Goal: Task Accomplishment & Management: Manage account settings

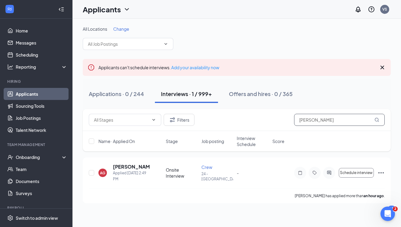
click at [334, 123] on input "[PERSON_NAME]" at bounding box center [339, 120] width 91 height 12
click at [127, 168] on h5 "[PERSON_NAME]" at bounding box center [127, 167] width 29 height 7
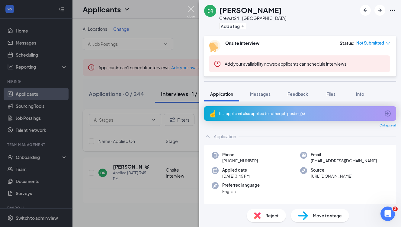
click at [190, 6] on img at bounding box center [191, 12] width 8 height 12
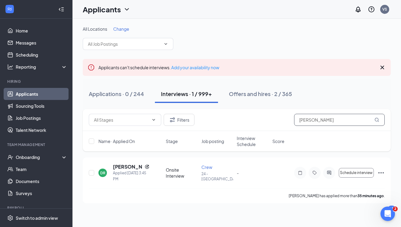
click at [313, 121] on input "[PERSON_NAME]" at bounding box center [339, 120] width 91 height 12
click at [312, 121] on input "[PERSON_NAME]" at bounding box center [339, 120] width 91 height 12
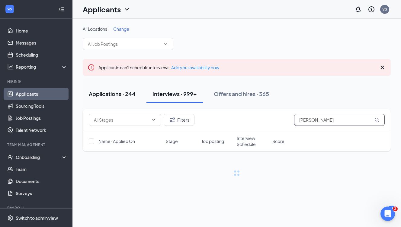
type input "[PERSON_NAME]"
click at [112, 95] on div "Applications · 244" at bounding box center [112, 94] width 47 height 8
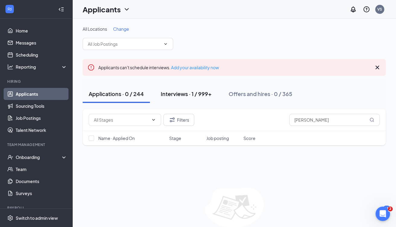
click at [185, 94] on div "Interviews · 1 / 999+" at bounding box center [186, 94] width 51 height 8
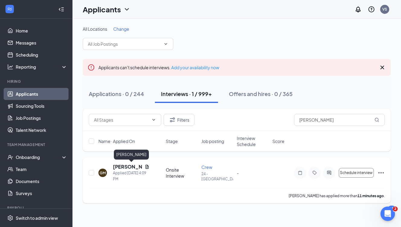
click at [124, 167] on h5 "[PERSON_NAME]" at bounding box center [127, 167] width 29 height 7
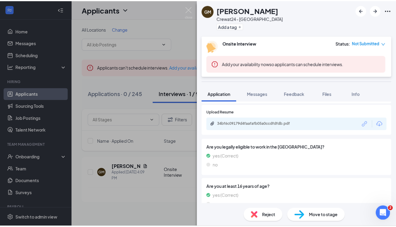
scroll to position [519, 0]
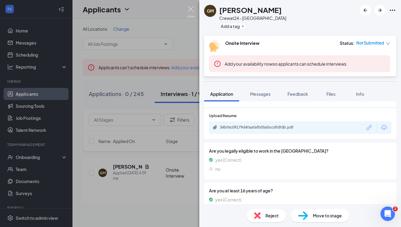
click at [190, 8] on img at bounding box center [191, 12] width 8 height 12
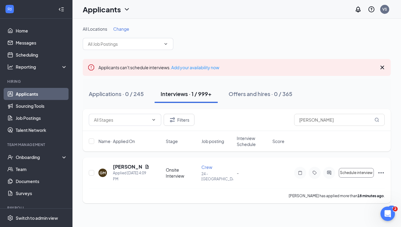
click at [193, 183] on div "[PERSON_NAME] Applied [DATE] 4:09 PM Onsite Interview Crew 24 - [GEOGRAPHIC_DAT…" at bounding box center [237, 176] width 296 height 25
click at [383, 173] on icon "Ellipses" at bounding box center [380, 173] width 5 height 1
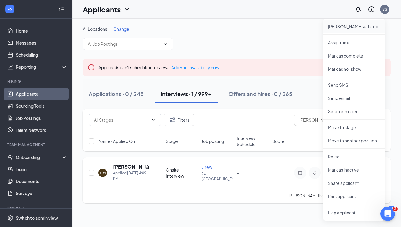
click at [344, 26] on p "[PERSON_NAME] as hired" at bounding box center [354, 27] width 52 height 6
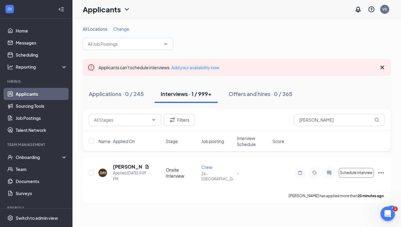
type input "Hiring Complete (final stage)"
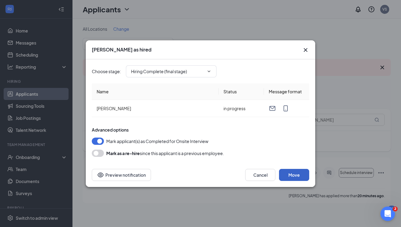
click at [291, 173] on button "Move" at bounding box center [294, 175] width 30 height 12
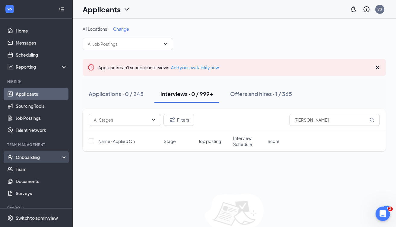
click at [34, 156] on div "Onboarding" at bounding box center [39, 157] width 46 height 6
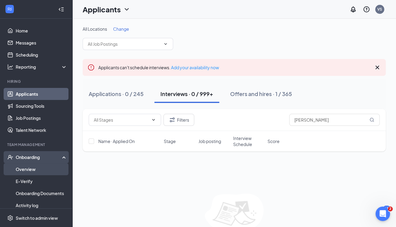
click at [27, 168] on link "Overview" at bounding box center [42, 170] width 52 height 12
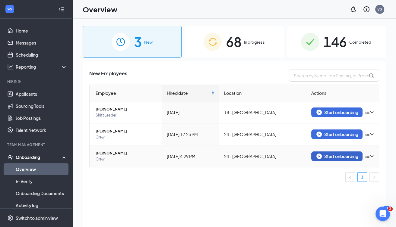
click at [345, 157] on div "Start onboarding" at bounding box center [336, 156] width 41 height 5
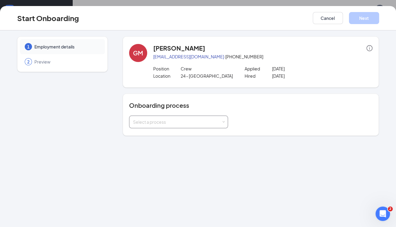
click at [221, 122] on div "Select a process" at bounding box center [177, 122] width 88 height 6
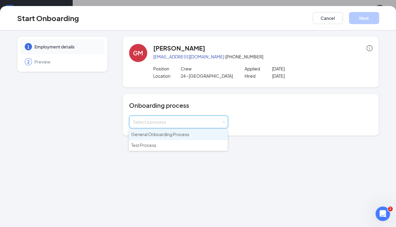
click at [188, 135] on span "General Onboarding Process" at bounding box center [160, 134] width 58 height 5
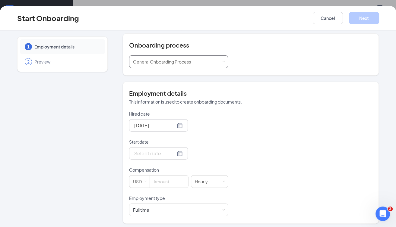
scroll to position [62, 0]
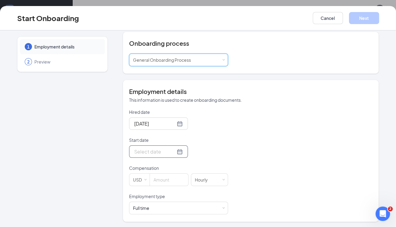
click at [171, 151] on div at bounding box center [158, 152] width 49 height 8
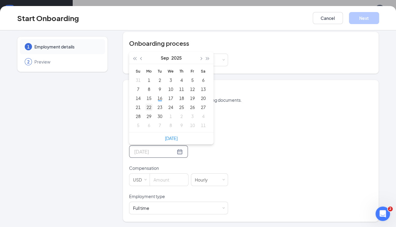
type input "[DATE]"
click at [147, 107] on div "22" at bounding box center [148, 107] width 7 height 7
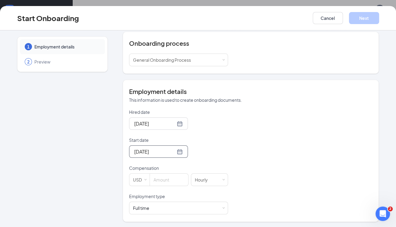
scroll to position [27, 0]
click at [170, 176] on input at bounding box center [169, 180] width 38 height 12
type input "11"
click at [373, 21] on button "Next" at bounding box center [364, 18] width 30 height 12
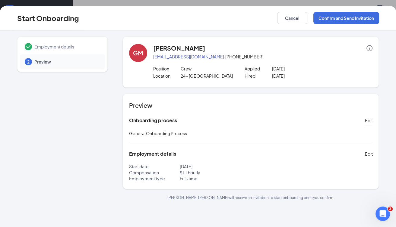
scroll to position [0, 0]
click at [347, 18] on button "Confirm and Send Invitation" at bounding box center [346, 18] width 66 height 12
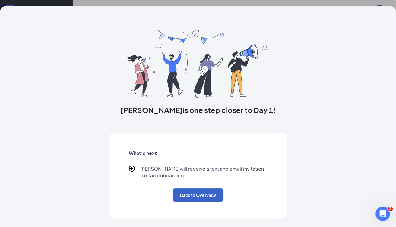
drag, startPoint x: 193, startPoint y: 196, endPoint x: 189, endPoint y: 199, distance: 5.8
click at [192, 195] on button "Back to Overview" at bounding box center [198, 195] width 51 height 13
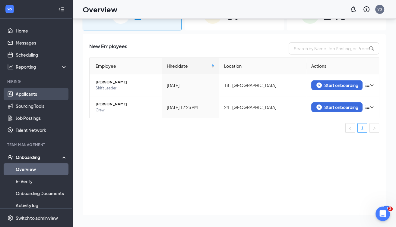
click at [30, 95] on link "Applicants" at bounding box center [42, 94] width 52 height 12
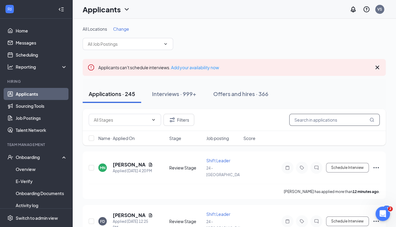
drag, startPoint x: 349, startPoint y: 122, endPoint x: 344, endPoint y: 122, distance: 4.8
click at [348, 122] on input "text" at bounding box center [334, 120] width 91 height 12
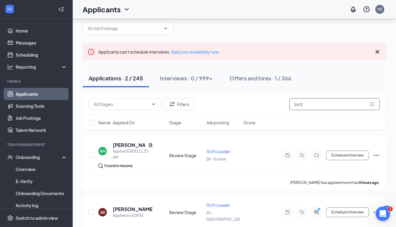
scroll to position [32, 0]
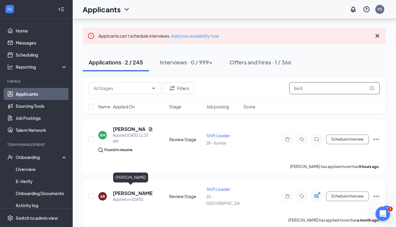
type input "bird"
click at [128, 190] on h5 "[PERSON_NAME]" at bounding box center [133, 193] width 40 height 7
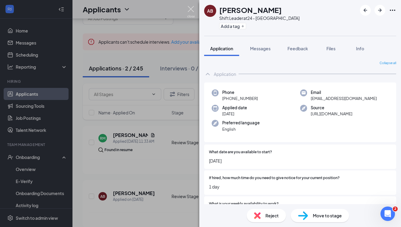
click at [190, 9] on img at bounding box center [191, 12] width 8 height 12
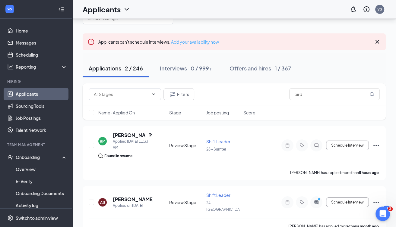
drag, startPoint x: 190, startPoint y: 7, endPoint x: 211, endPoint y: 40, distance: 38.7
click at [211, 40] on div "Applicants VS 64 All Locations Change Applicants can't schedule interviews. Add…" at bounding box center [234, 107] width 324 height 267
click at [242, 27] on div "All Locations Change Applicants can't schedule interviews. Add your availabilit…" at bounding box center [234, 117] width 303 height 234
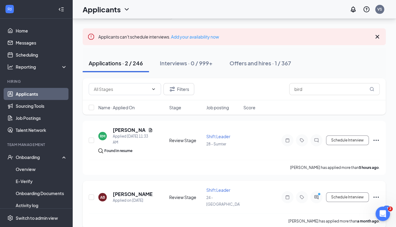
scroll to position [32, 0]
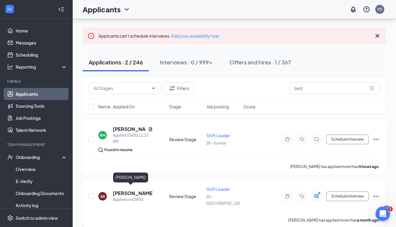
click at [128, 190] on h5 "[PERSON_NAME]" at bounding box center [133, 193] width 40 height 7
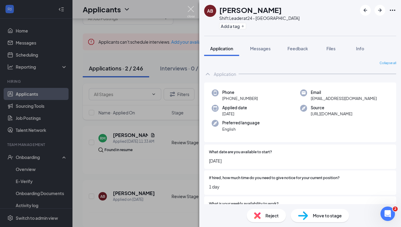
click at [189, 9] on img at bounding box center [191, 12] width 8 height 12
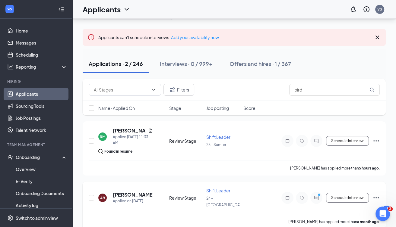
scroll to position [32, 0]
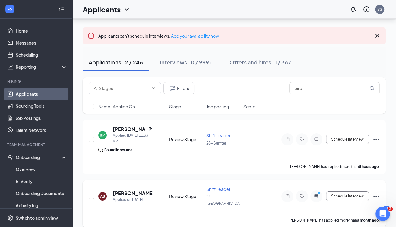
click at [377, 193] on icon "Ellipses" at bounding box center [376, 196] width 7 height 7
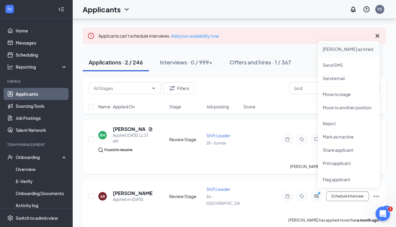
click at [336, 49] on p "[PERSON_NAME] as hired" at bounding box center [349, 49] width 52 height 6
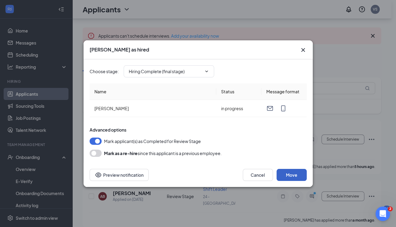
click at [289, 177] on button "Move" at bounding box center [292, 175] width 30 height 12
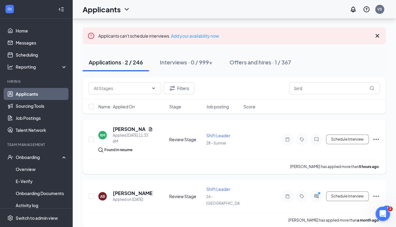
scroll to position [0, 0]
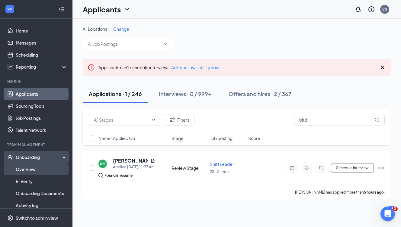
click at [30, 170] on link "Overview" at bounding box center [42, 170] width 52 height 12
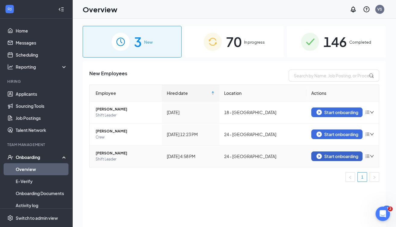
click at [345, 156] on div "Start onboarding" at bounding box center [336, 156] width 41 height 5
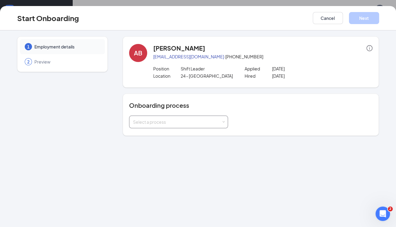
click at [226, 123] on div "Select a process" at bounding box center [178, 122] width 99 height 13
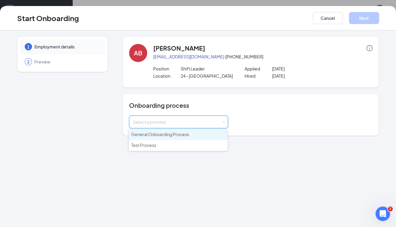
click at [185, 132] on span "General Onboarding Process" at bounding box center [160, 134] width 58 height 5
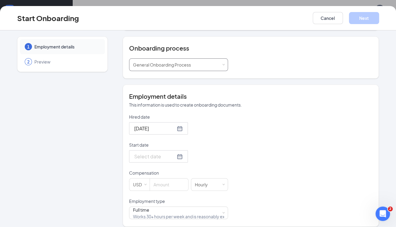
scroll to position [62, 0]
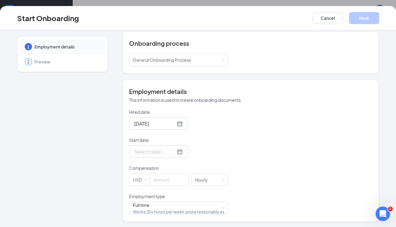
click at [168, 152] on input "Start date" at bounding box center [154, 152] width 41 height 8
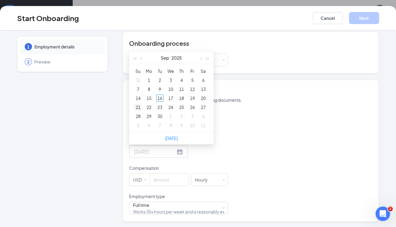
type input "[DATE]"
click at [135, 107] on div "21" at bounding box center [138, 107] width 7 height 7
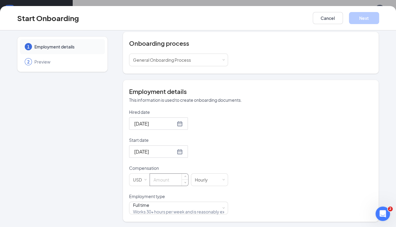
click at [160, 180] on input at bounding box center [169, 180] width 38 height 12
type input "13"
click at [367, 19] on button "Next" at bounding box center [364, 18] width 30 height 12
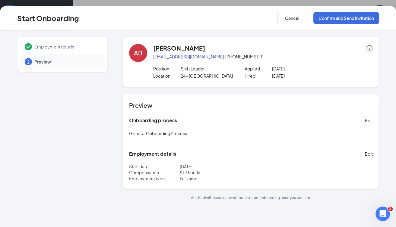
scroll to position [0, 0]
click at [341, 17] on button "Confirm and Send Invitation" at bounding box center [346, 18] width 66 height 12
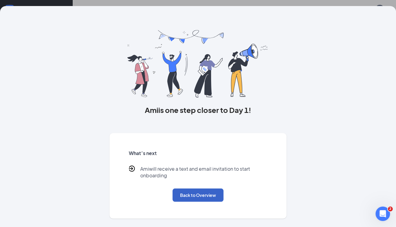
drag, startPoint x: 185, startPoint y: 196, endPoint x: 178, endPoint y: 191, distance: 8.2
click at [179, 193] on button "Back to Overview" at bounding box center [198, 195] width 51 height 13
